Goal: Navigation & Orientation: Find specific page/section

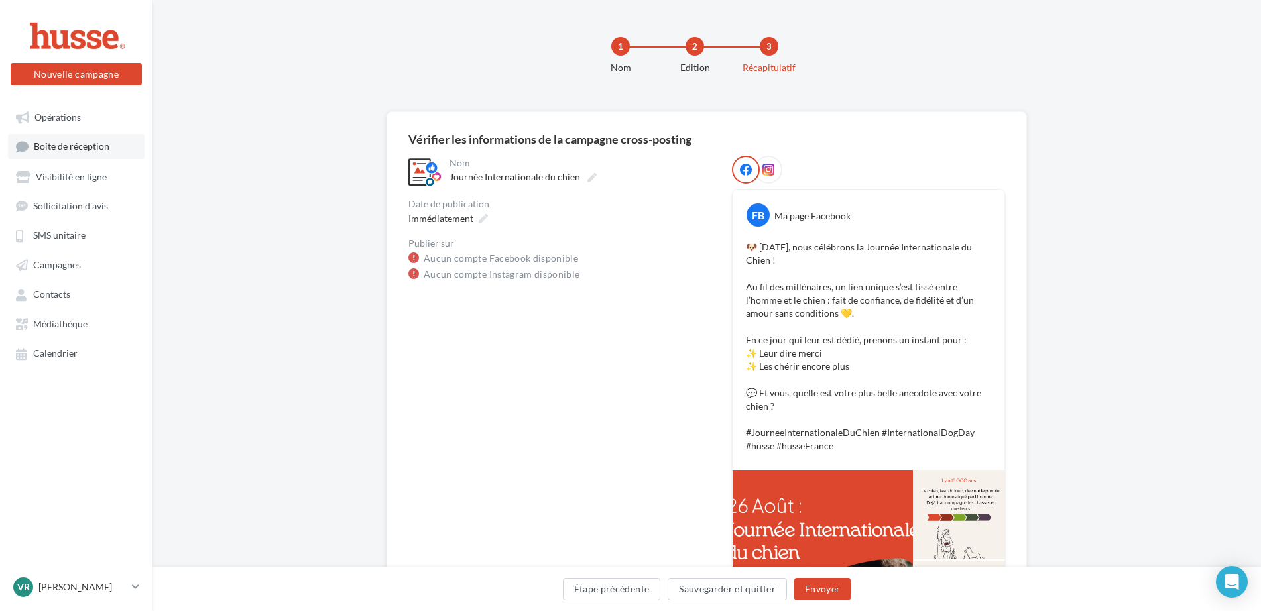
click at [52, 143] on span "Boîte de réception" at bounding box center [72, 146] width 76 height 11
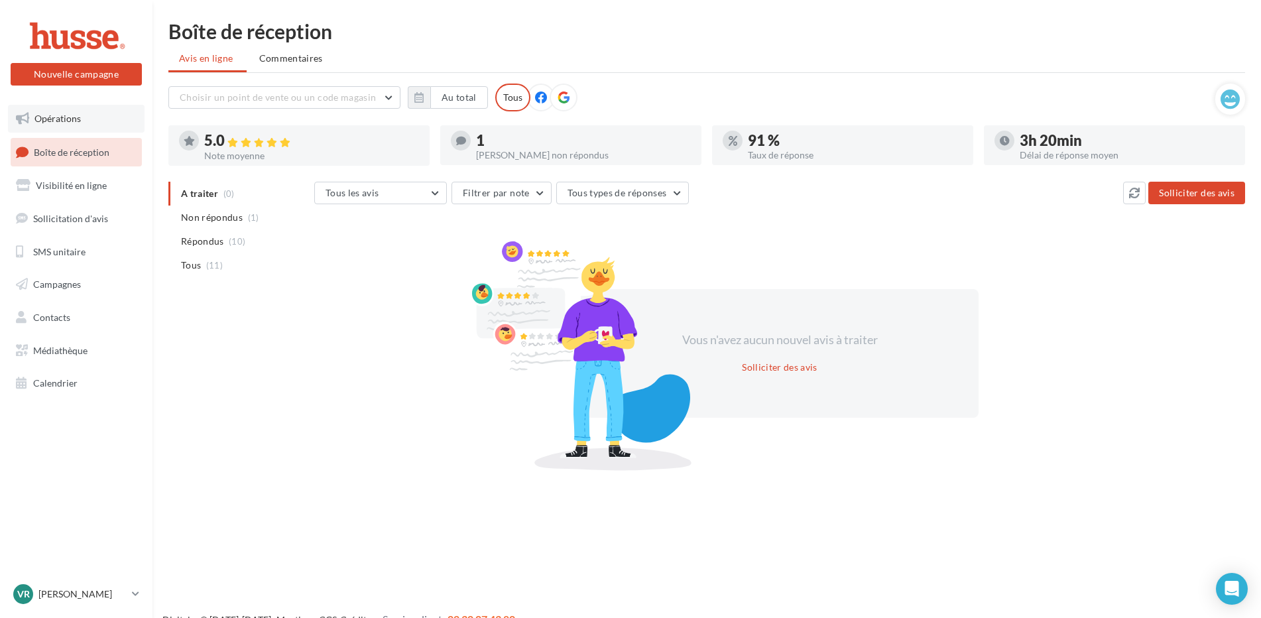
click at [50, 124] on link "Opérations" at bounding box center [76, 119] width 137 height 28
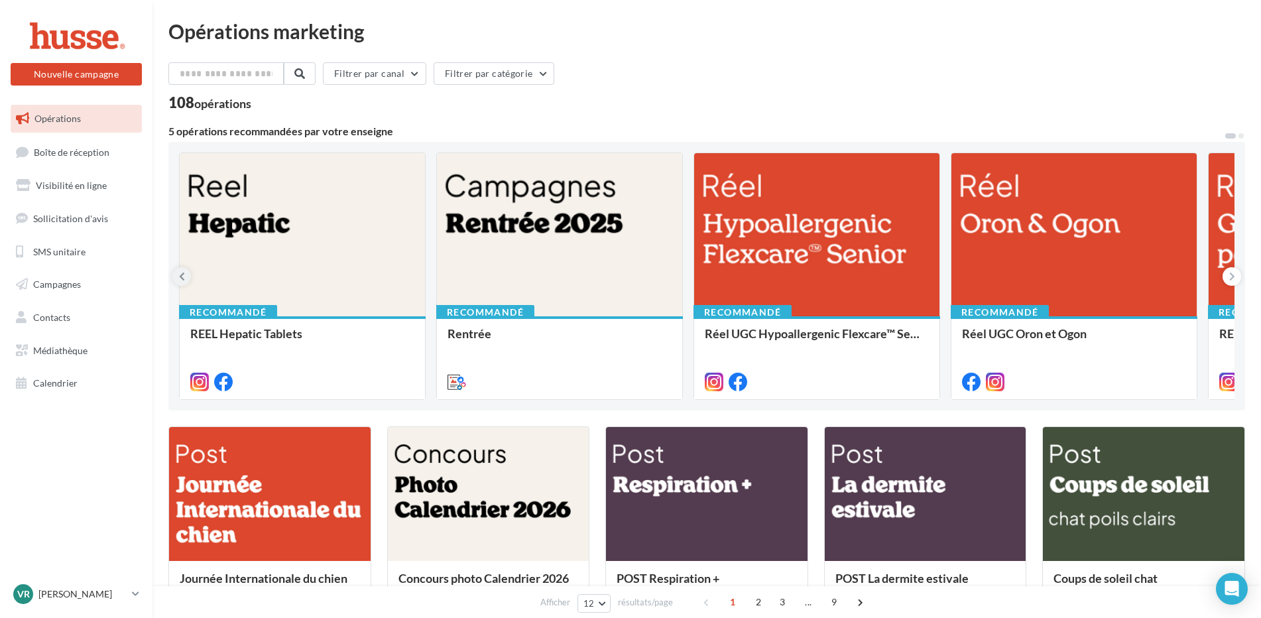
click at [179, 278] on icon at bounding box center [182, 276] width 6 height 13
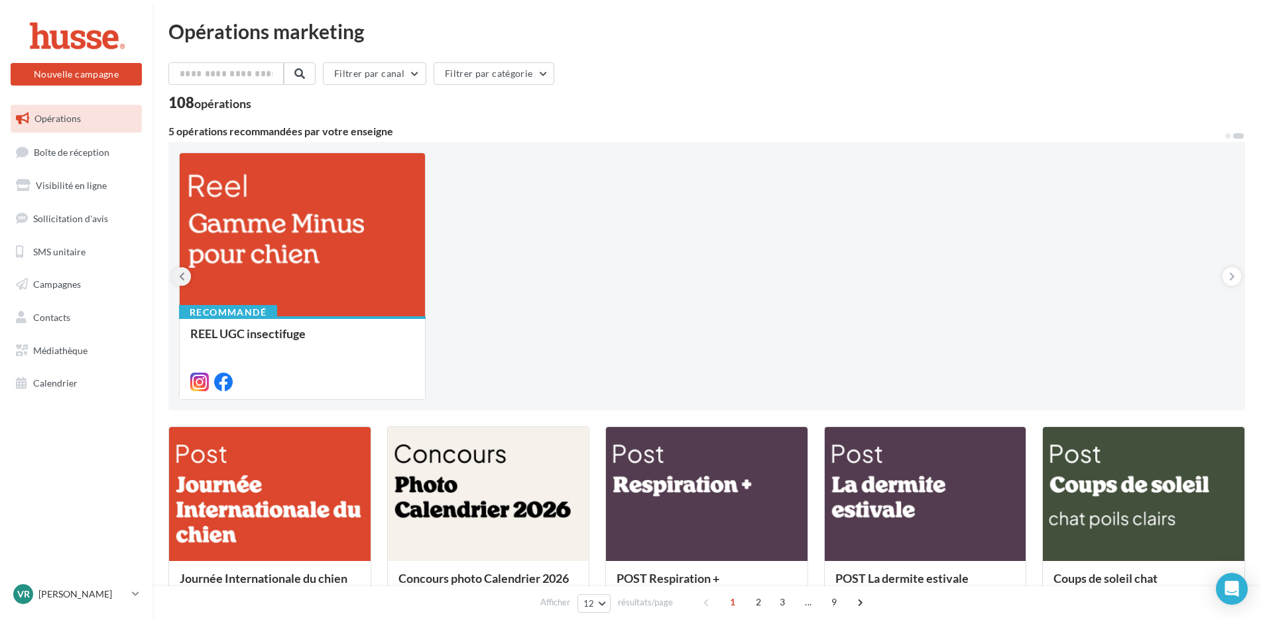
click at [179, 278] on icon at bounding box center [182, 276] width 6 height 13
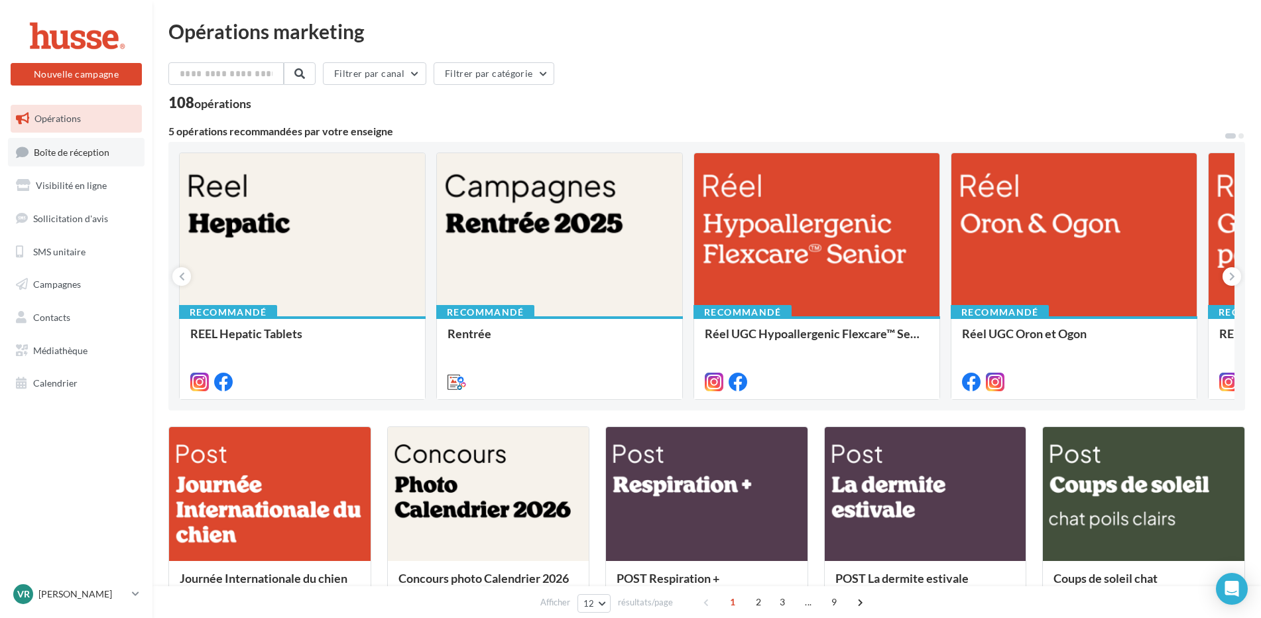
click at [54, 154] on span "Boîte de réception" at bounding box center [72, 151] width 76 height 11
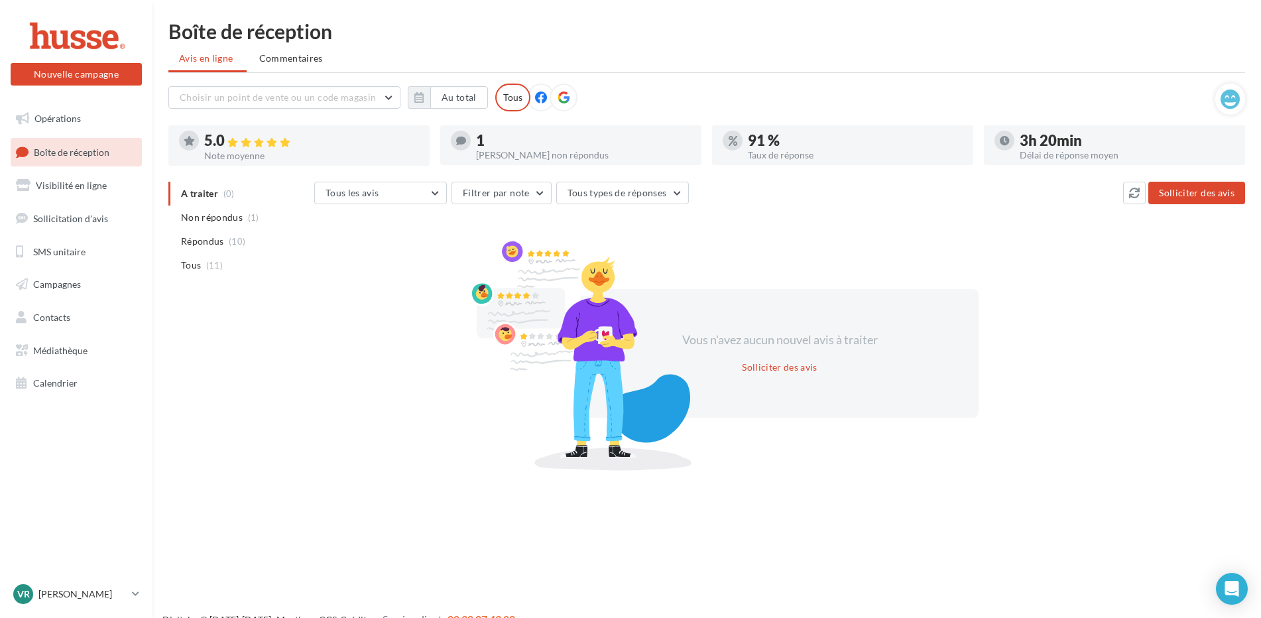
click at [64, 160] on link "Boîte de réception" at bounding box center [76, 152] width 137 height 29
